Goal: Navigation & Orientation: Find specific page/section

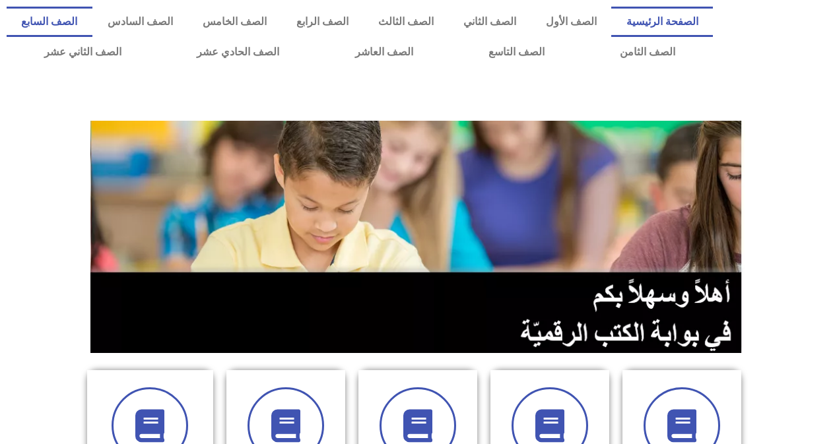
click at [92, 11] on link "الصف السابع" at bounding box center [50, 22] width 86 height 30
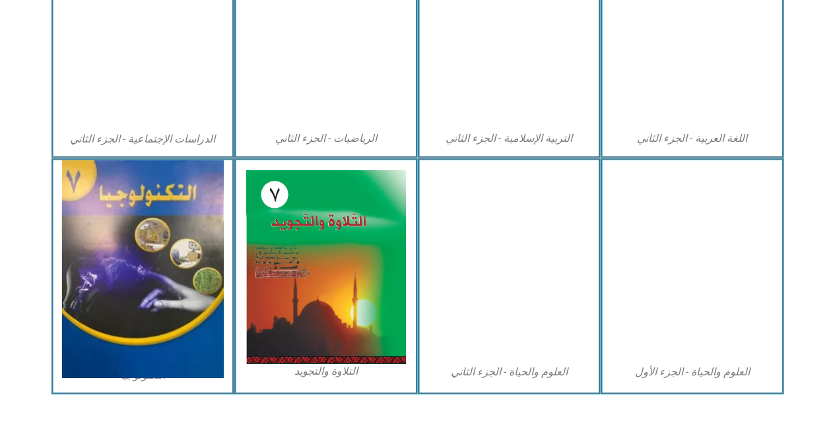
scroll to position [734, 0]
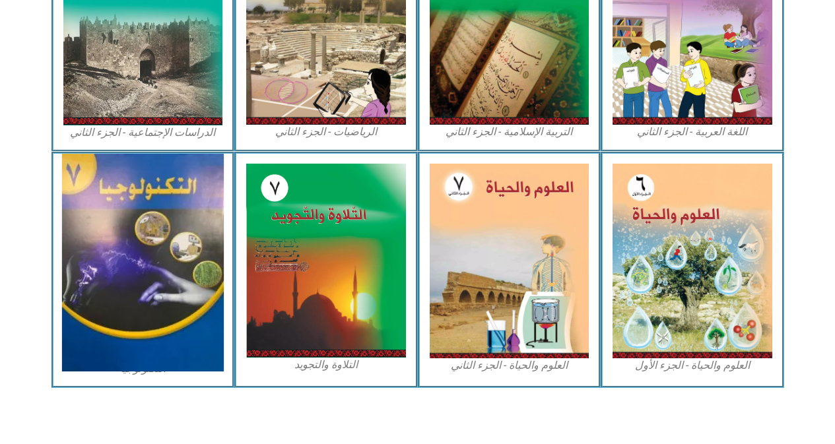
click at [122, 267] on img at bounding box center [143, 263] width 162 height 218
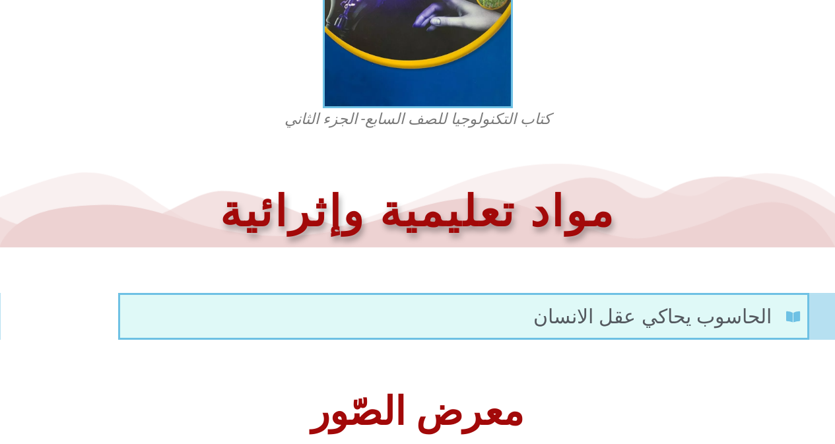
scroll to position [544, 0]
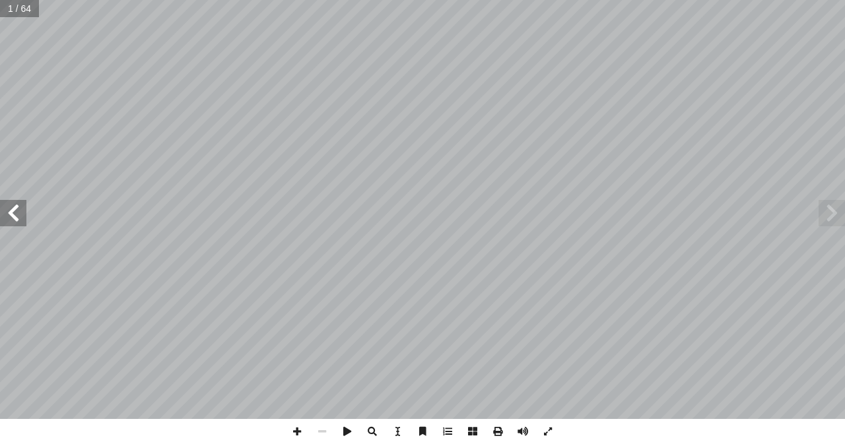
click at [11, 216] on span at bounding box center [13, 213] width 26 height 26
click at [25, 224] on span at bounding box center [13, 213] width 26 height 26
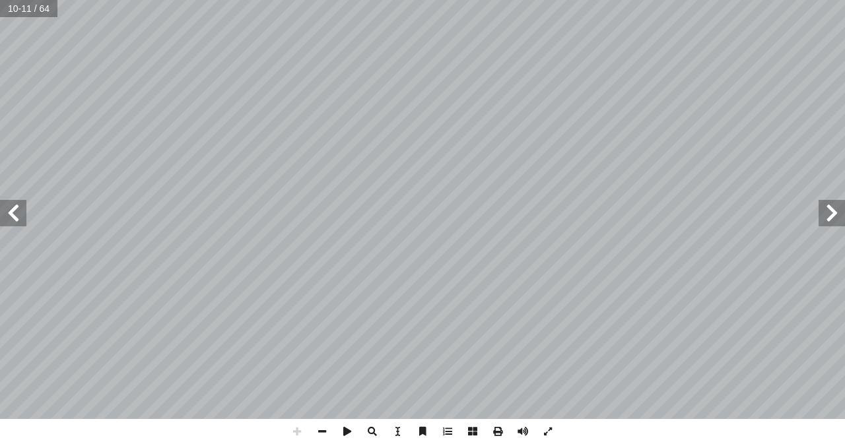
click at [839, 212] on span at bounding box center [831, 213] width 26 height 26
click at [9, 214] on span at bounding box center [13, 213] width 26 height 26
click at [22, 226] on span at bounding box center [13, 213] width 26 height 26
click at [830, 220] on span at bounding box center [831, 213] width 26 height 26
click at [827, 209] on span at bounding box center [831, 213] width 26 height 26
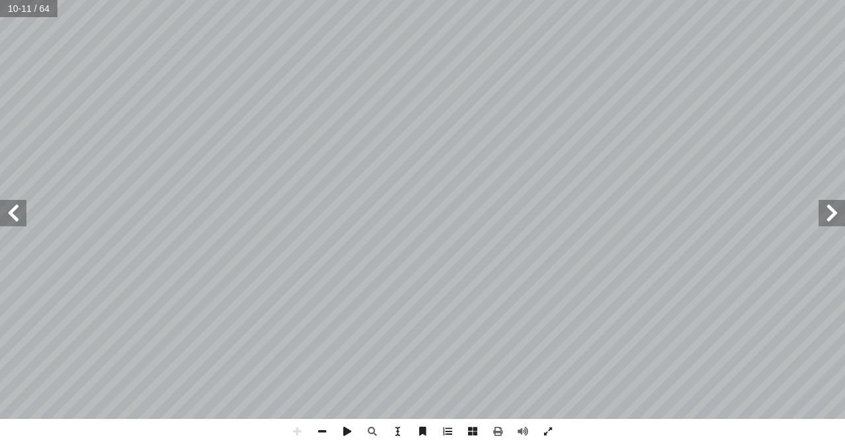
click at [12, 224] on span at bounding box center [13, 213] width 26 height 26
